Goal: Information Seeking & Learning: Learn about a topic

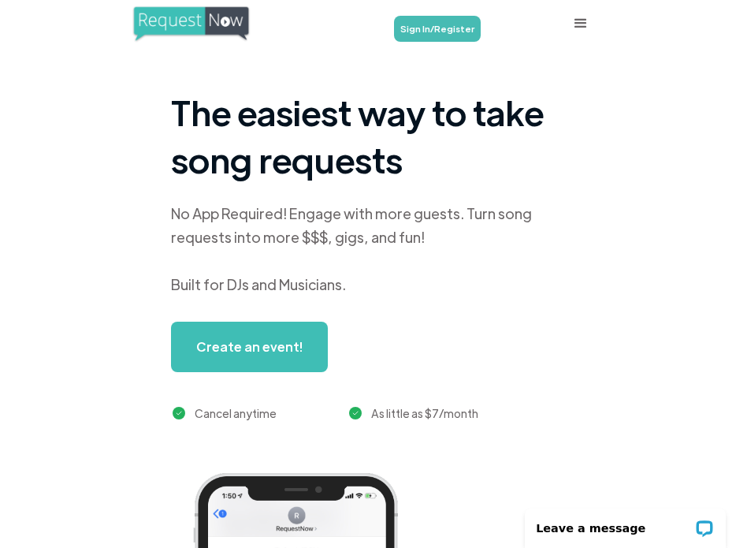
click at [580, 24] on div "menu" at bounding box center [581, 23] width 19 height 19
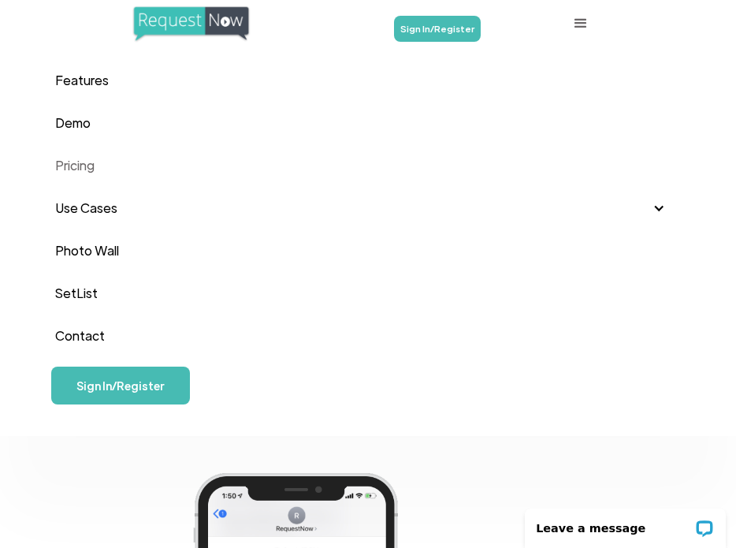
click at [82, 165] on link "Pricing" at bounding box center [368, 165] width 626 height 43
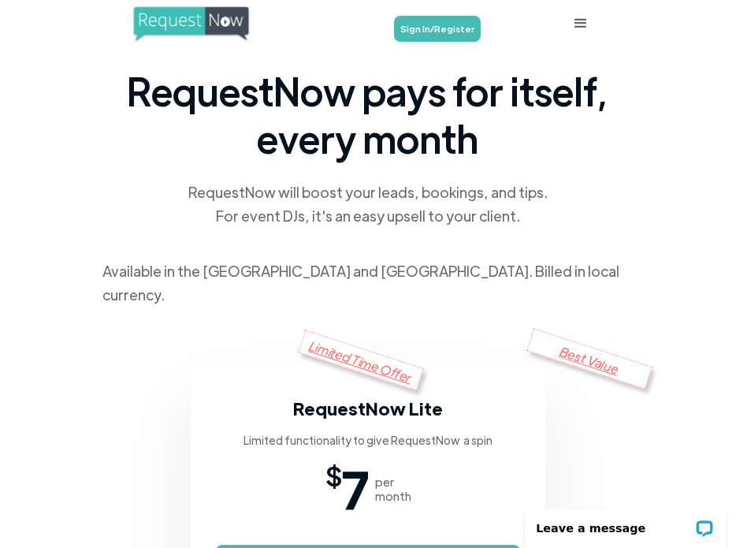
click at [587, 21] on div "menu" at bounding box center [581, 23] width 19 height 19
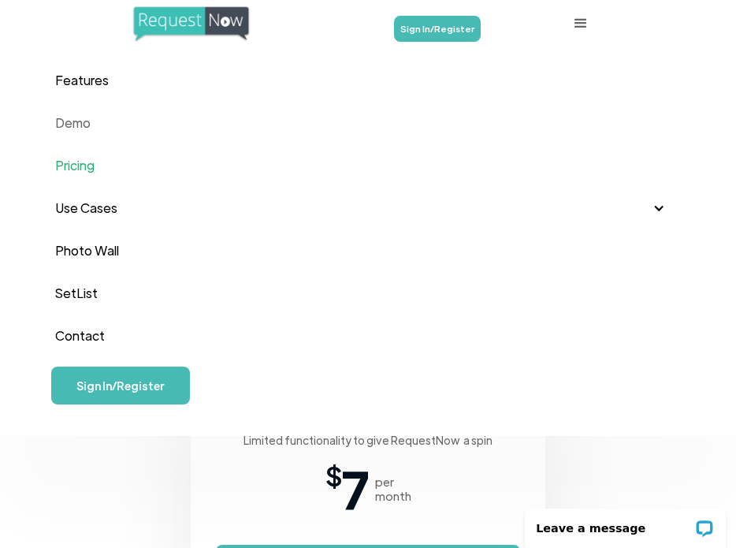
click at [80, 117] on link "Demo" at bounding box center [368, 123] width 626 height 43
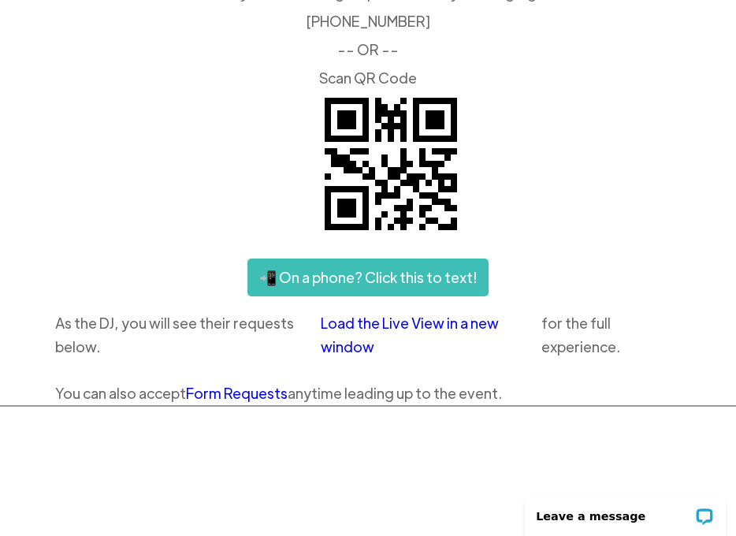
scroll to position [74, 0]
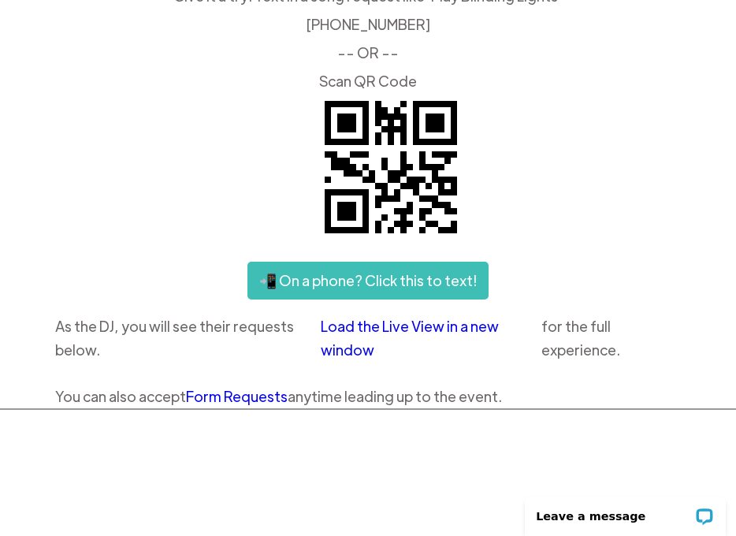
click at [366, 330] on link "Load the Live View in a new window" at bounding box center [431, 338] width 221 height 47
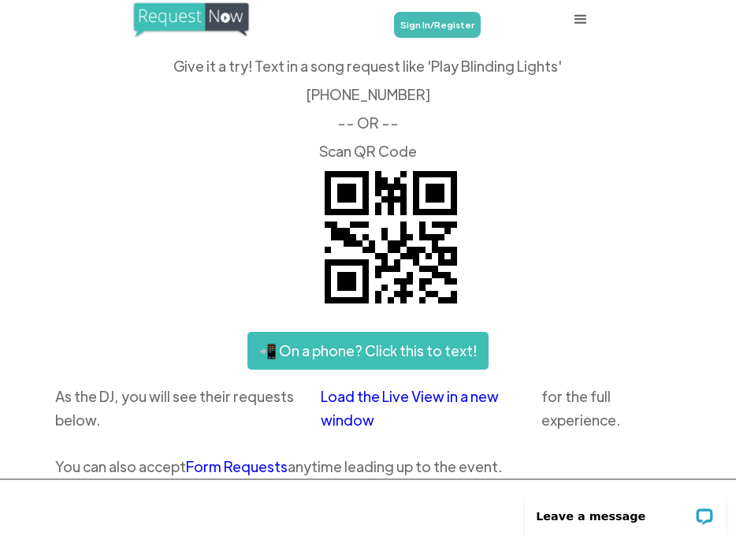
scroll to position [0, 0]
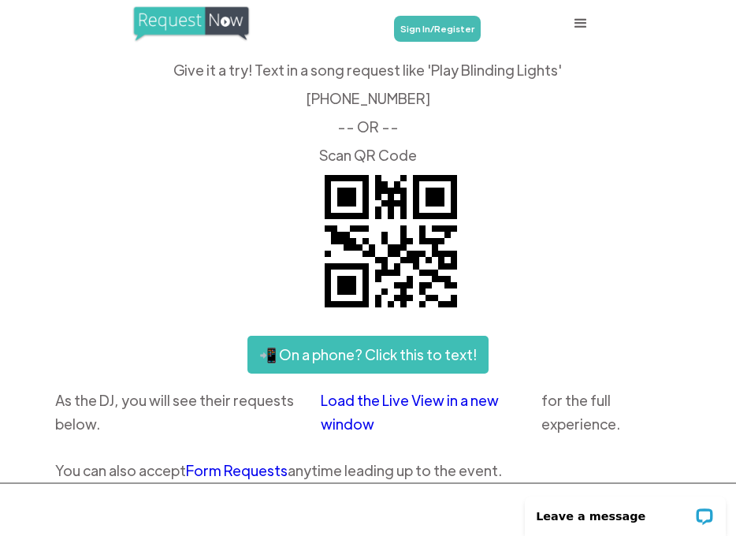
click at [580, 22] on div "menu" at bounding box center [581, 23] width 19 height 19
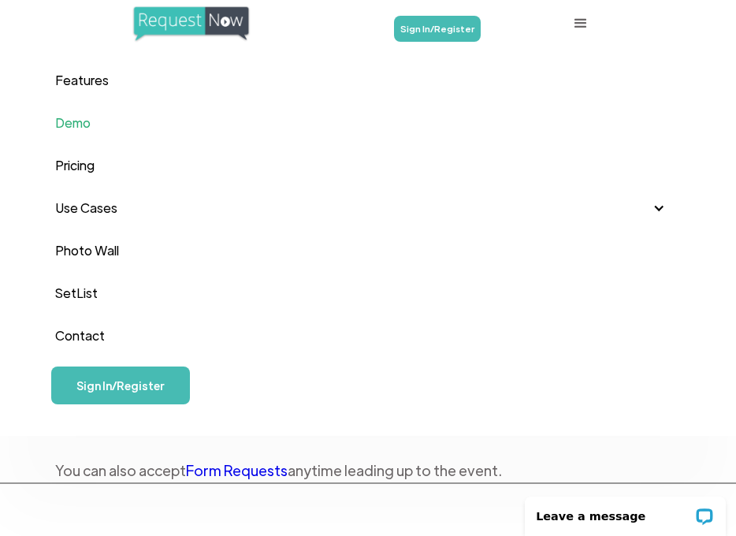
click at [96, 211] on div "Use Cases" at bounding box center [86, 208] width 62 height 24
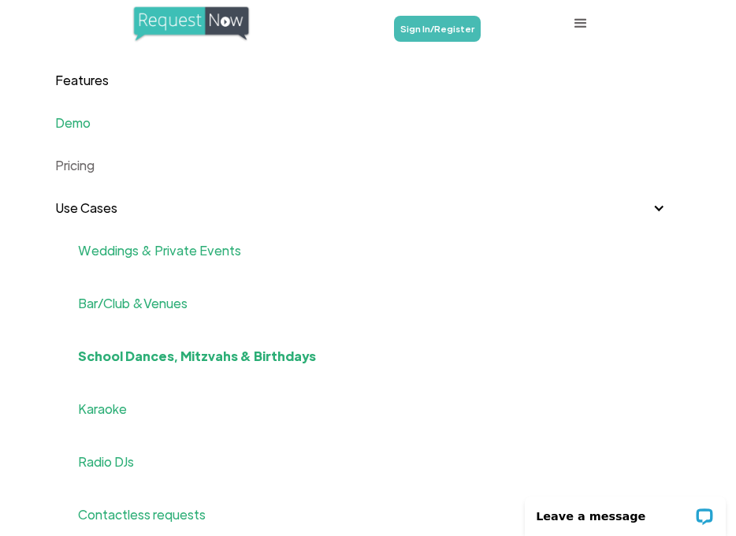
click at [84, 169] on link "Pricing" at bounding box center [368, 165] width 626 height 43
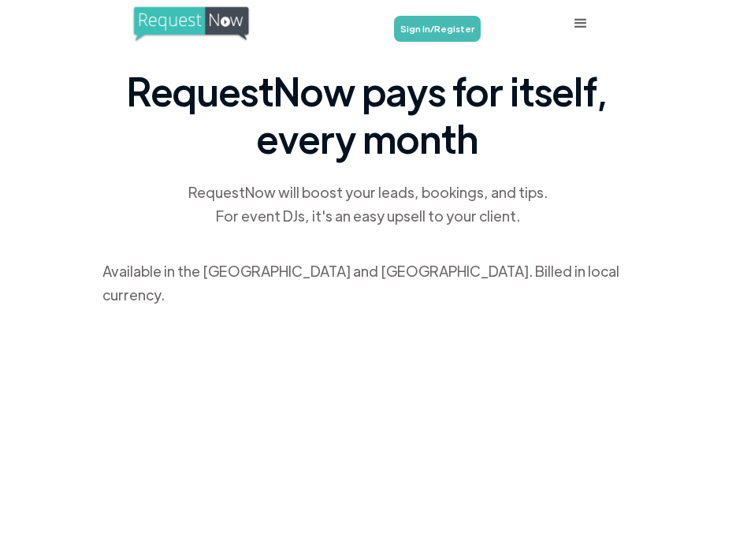
click at [582, 34] on div "menu" at bounding box center [580, 23] width 47 height 47
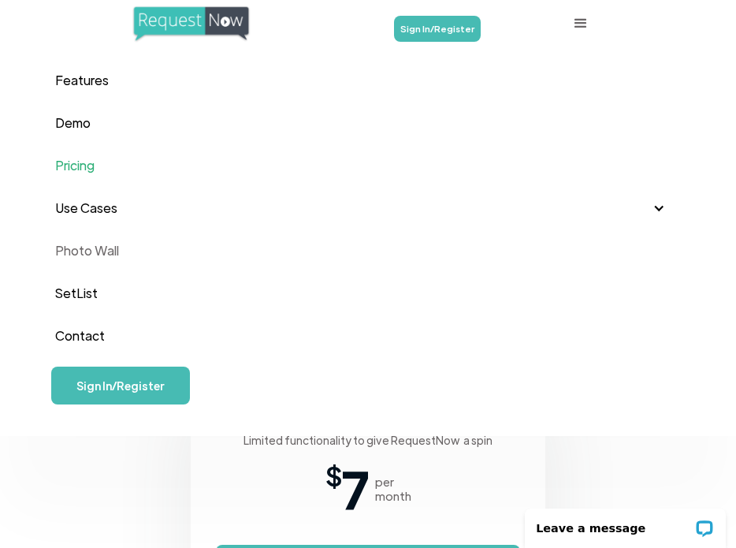
click at [94, 252] on link "Photo Wall" at bounding box center [368, 250] width 626 height 43
